Goal: Check status: Check status

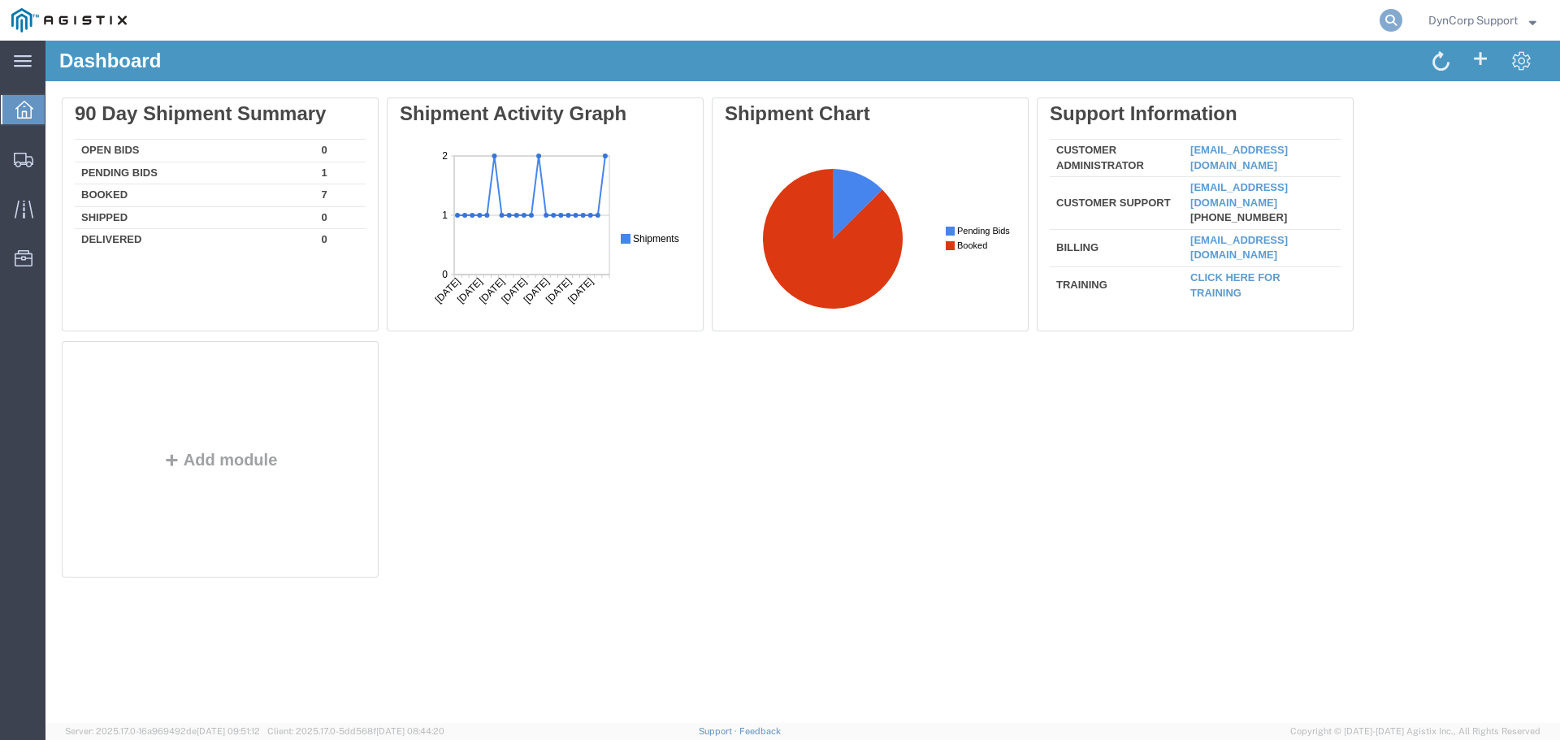
click at [1385, 21] on icon at bounding box center [1391, 20] width 23 height 23
click at [1099, 29] on input "search" at bounding box center [1133, 20] width 494 height 39
paste input "55998936"
type input "55998936"
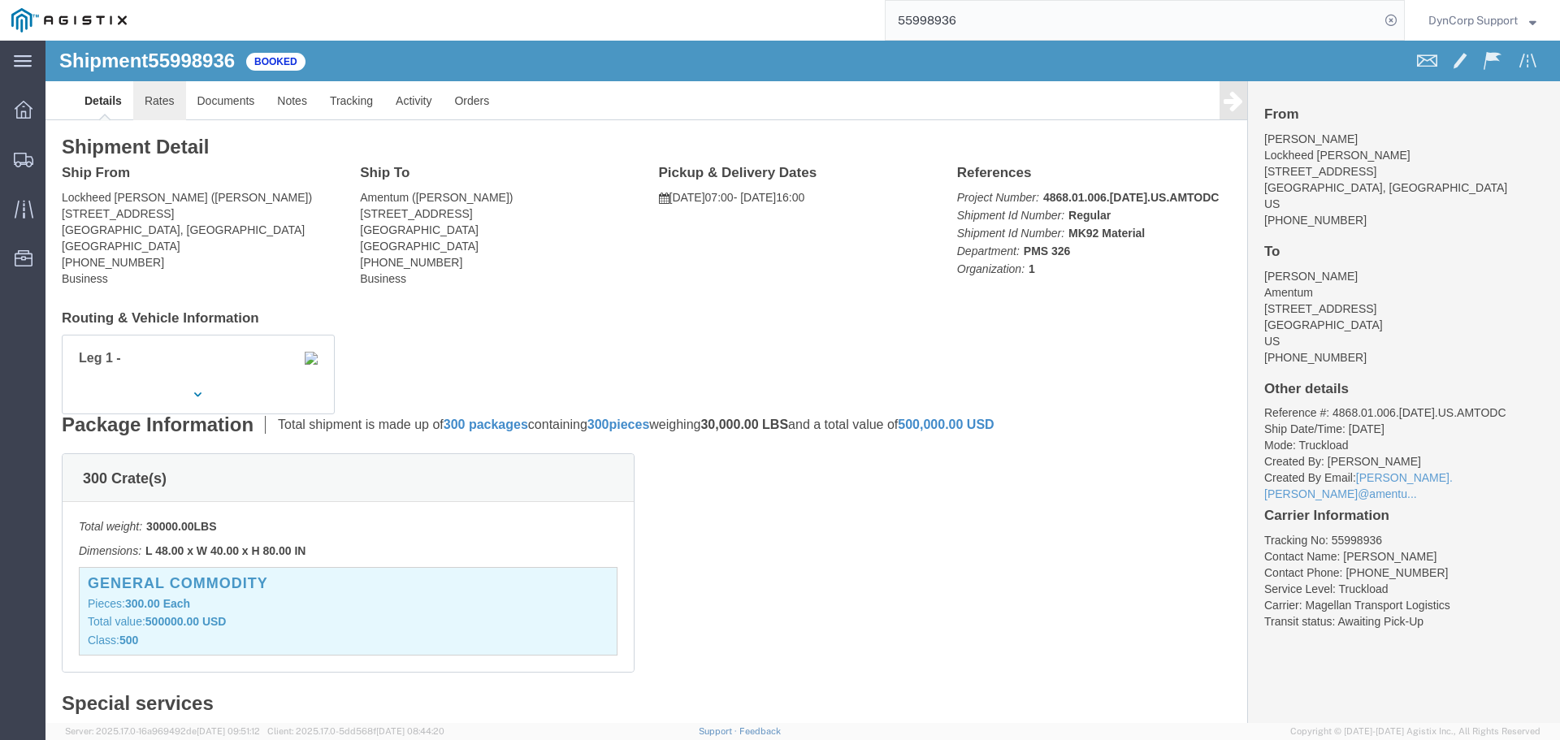
click link "Rates"
